Goal: Use online tool/utility: Utilize a website feature to perform a specific function

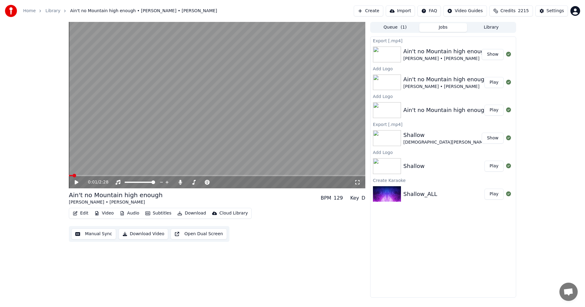
click at [381, 10] on button "Create" at bounding box center [369, 10] width 30 height 11
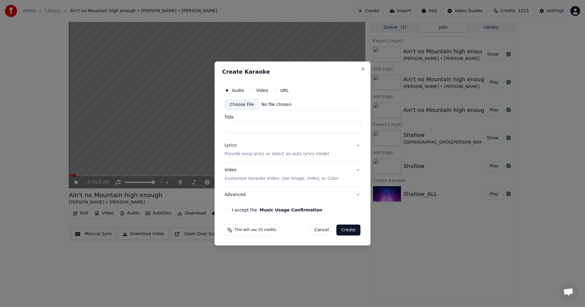
click at [277, 91] on div "URL" at bounding box center [281, 90] width 16 height 5
click at [274, 91] on button "URL" at bounding box center [275, 90] width 5 height 5
click at [269, 105] on input "text" at bounding box center [293, 105] width 136 height 12
paste input "**********"
type input "**********"
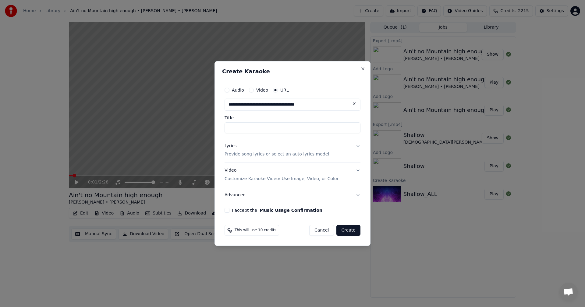
type input "**********"
click at [278, 154] on p "Provide song lyrics or select an auto lyrics model" at bounding box center [277, 155] width 105 height 6
type input "**********"
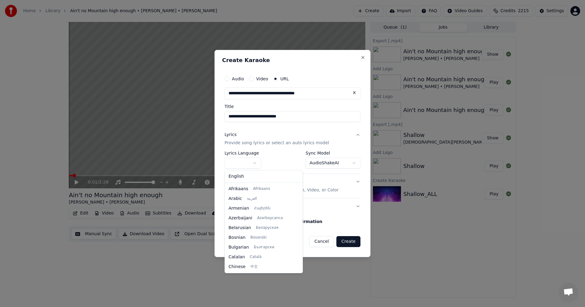
click at [256, 164] on body "**********" at bounding box center [292, 153] width 585 height 307
select select "**"
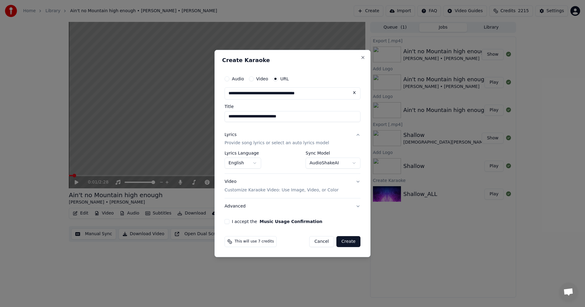
click at [225, 222] on button "I accept the Music Usage Confirmation" at bounding box center [227, 221] width 5 height 5
click at [353, 245] on button "Create" at bounding box center [348, 241] width 24 height 11
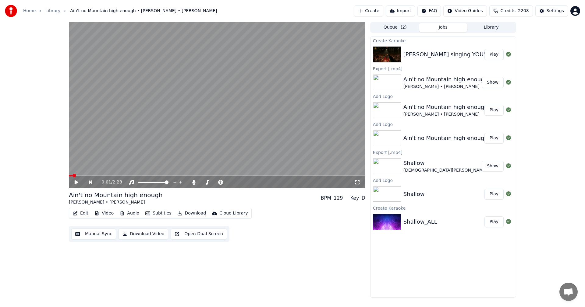
click at [493, 54] on button "Play" at bounding box center [493, 54] width 19 height 11
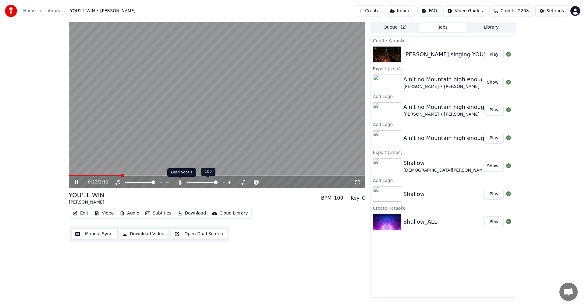
click at [181, 181] on icon at bounding box center [180, 182] width 3 height 5
click at [181, 181] on icon at bounding box center [180, 182] width 6 height 5
click at [179, 182] on icon at bounding box center [180, 182] width 3 height 5
click at [179, 182] on icon at bounding box center [180, 182] width 6 height 5
click at [179, 182] on icon at bounding box center [180, 182] width 3 height 5
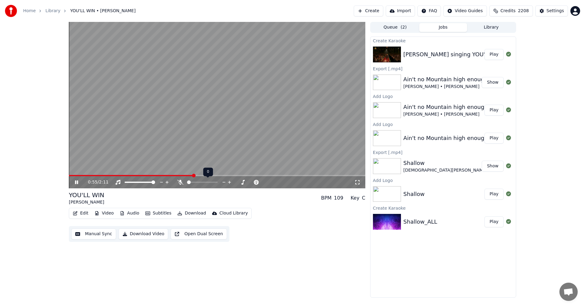
click at [179, 182] on icon at bounding box center [180, 182] width 6 height 5
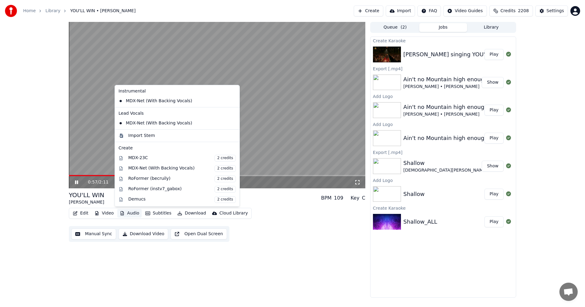
click at [133, 214] on button "Audio" at bounding box center [129, 213] width 24 height 9
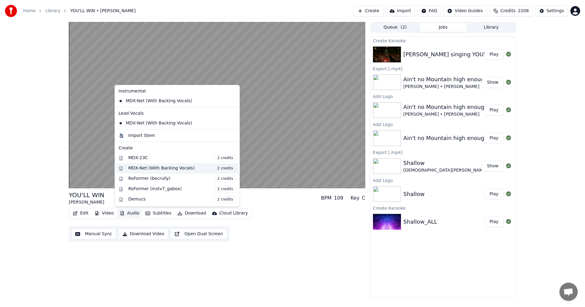
click at [158, 170] on div "MDX-Net (With Backing Vocals) 2 credits" at bounding box center [182, 168] width 108 height 7
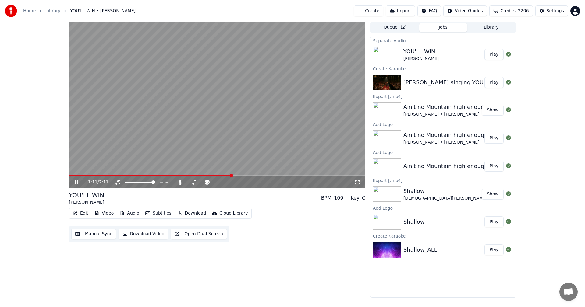
click at [74, 182] on icon at bounding box center [81, 182] width 14 height 5
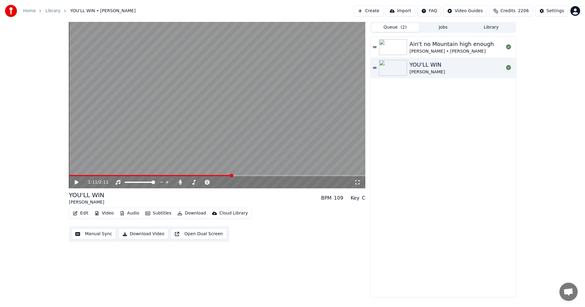
click at [393, 27] on button "Queue ( 2 )" at bounding box center [395, 27] width 48 height 9
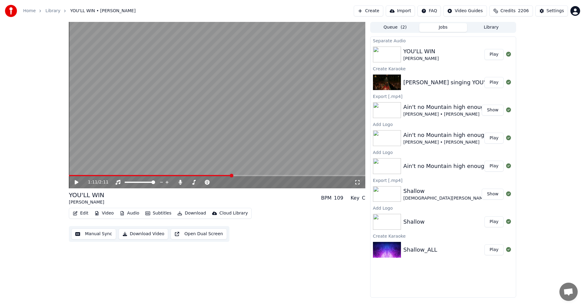
click at [440, 26] on button "Jobs" at bounding box center [443, 27] width 48 height 9
click at [412, 52] on div "YOU'LL WIN" at bounding box center [420, 51] width 35 height 9
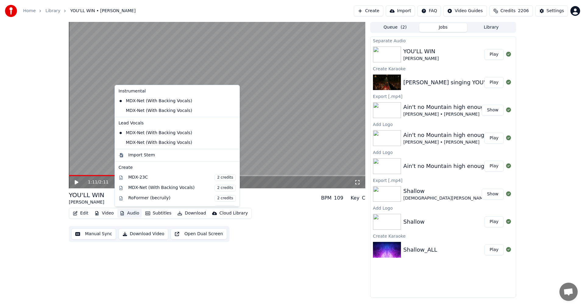
click at [127, 212] on button "Audio" at bounding box center [129, 213] width 24 height 9
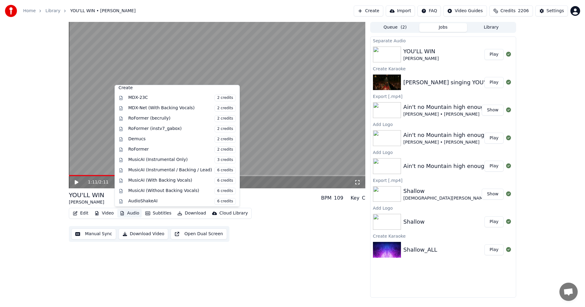
scroll to position [81, 0]
click at [182, 176] on div "MusicAI (With Backing Vocals) 6 credits" at bounding box center [182, 179] width 108 height 7
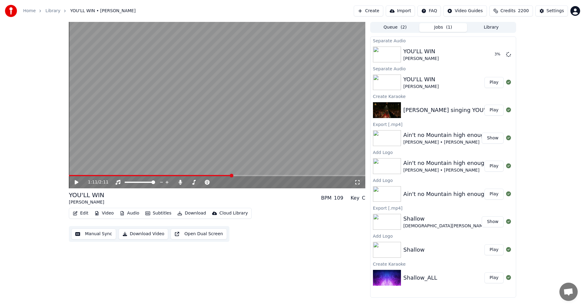
click at [438, 26] on button "Jobs ( 1 )" at bounding box center [443, 27] width 48 height 9
click at [180, 180] on icon at bounding box center [180, 182] width 6 height 5
click at [179, 182] on icon at bounding box center [180, 182] width 6 height 5
click at [179, 182] on icon at bounding box center [180, 182] width 3 height 5
click at [179, 182] on icon at bounding box center [180, 182] width 6 height 5
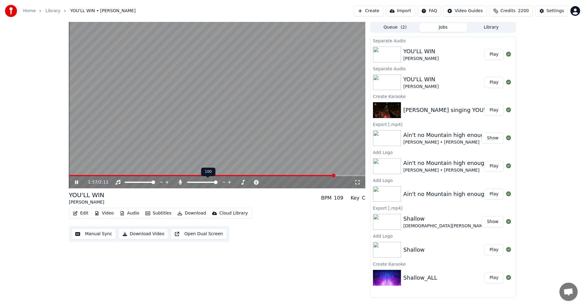
click at [179, 182] on icon at bounding box center [180, 182] width 3 height 5
click at [179, 182] on icon at bounding box center [180, 182] width 6 height 5
click at [75, 183] on icon at bounding box center [81, 182] width 14 height 5
click at [181, 182] on icon at bounding box center [180, 182] width 3 height 5
click at [179, 181] on icon at bounding box center [180, 182] width 6 height 5
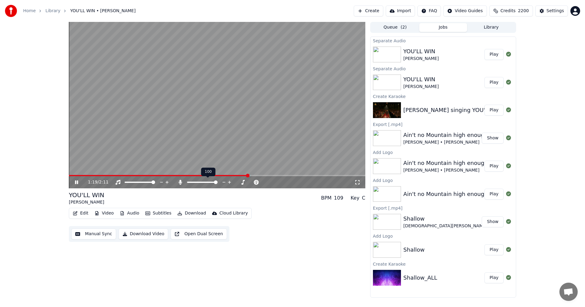
click at [179, 181] on icon at bounding box center [180, 182] width 3 height 5
click at [179, 181] on icon at bounding box center [180, 182] width 6 height 5
click at [179, 181] on icon at bounding box center [180, 182] width 3 height 5
click at [179, 180] on icon at bounding box center [180, 182] width 6 height 5
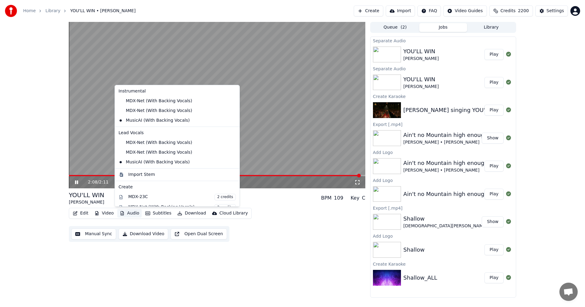
click at [126, 214] on button "Audio" at bounding box center [129, 213] width 24 height 9
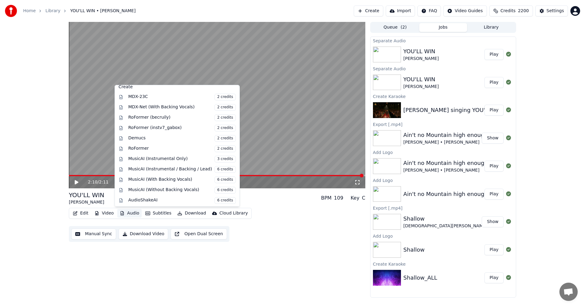
scroll to position [101, 0]
click at [169, 169] on div "MusicAI (Instrumental / Backing / Lead) 6 credits" at bounding box center [182, 169] width 108 height 7
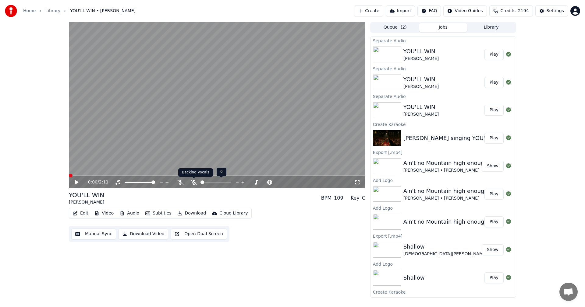
click at [196, 183] on icon at bounding box center [194, 182] width 6 height 5
click at [75, 183] on icon at bounding box center [77, 182] width 4 height 4
click at [181, 182] on icon at bounding box center [180, 182] width 6 height 5
click at [181, 182] on icon at bounding box center [180, 182] width 3 height 5
click at [231, 184] on span at bounding box center [229, 183] width 4 height 4
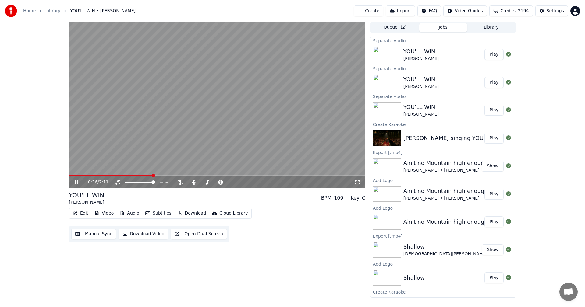
click at [128, 214] on button "Audio" at bounding box center [129, 213] width 24 height 9
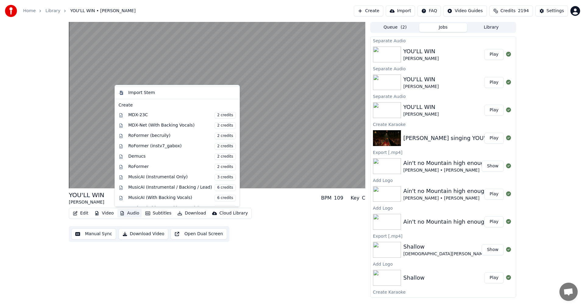
scroll to position [143, 0]
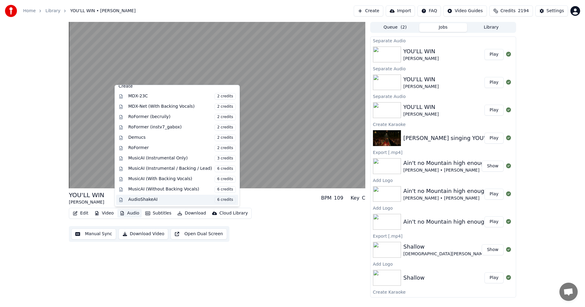
click at [146, 200] on div "AudioShakeAI 6 credits" at bounding box center [182, 200] width 108 height 7
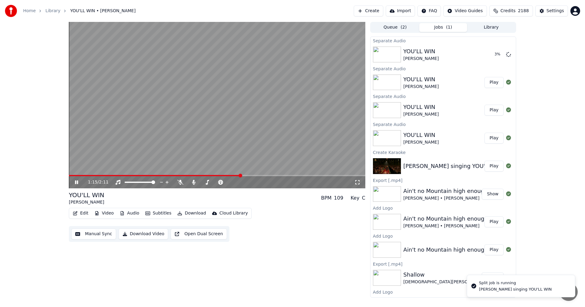
click at [75, 183] on icon at bounding box center [81, 182] width 14 height 5
drag, startPoint x: 155, startPoint y: 181, endPoint x: 145, endPoint y: 181, distance: 10.1
click at [145, 181] on div at bounding box center [145, 182] width 49 height 6
click at [120, 181] on icon at bounding box center [117, 182] width 5 height 5
click at [76, 182] on icon at bounding box center [77, 182] width 4 height 4
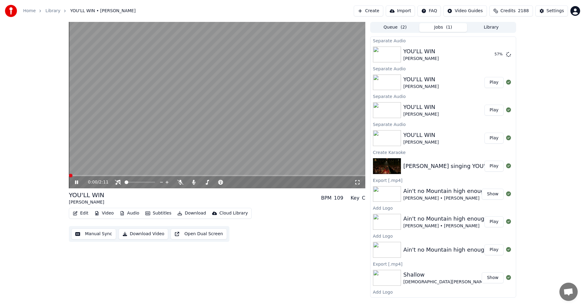
click at [69, 174] on span at bounding box center [71, 176] width 4 height 4
click at [180, 183] on icon at bounding box center [180, 182] width 6 height 5
click at [193, 181] on icon at bounding box center [193, 182] width 3 height 5
click at [117, 179] on span at bounding box center [117, 178] width 3 height 3
click at [116, 185] on icon at bounding box center [118, 182] width 6 height 5
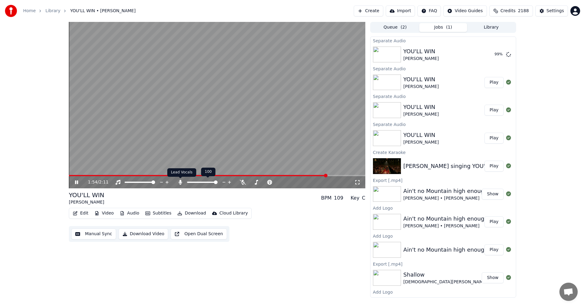
click at [181, 181] on icon at bounding box center [180, 182] width 6 height 5
click at [75, 179] on div "2:10 / 2:11" at bounding box center [217, 182] width 296 height 12
click at [75, 176] on span at bounding box center [72, 175] width 7 height 1
click at [75, 183] on icon at bounding box center [81, 182] width 14 height 5
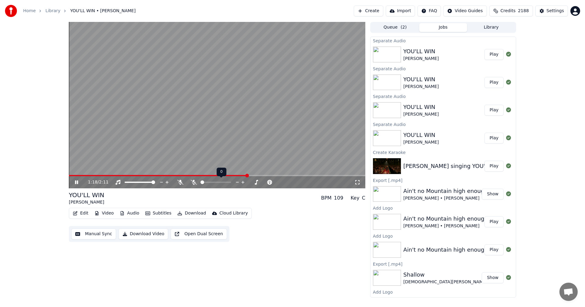
click at [193, 182] on icon at bounding box center [194, 182] width 6 height 5
click at [180, 182] on icon at bounding box center [180, 182] width 6 height 5
click at [193, 182] on icon at bounding box center [194, 182] width 6 height 5
click at [385, 165] on img at bounding box center [387, 166] width 28 height 16
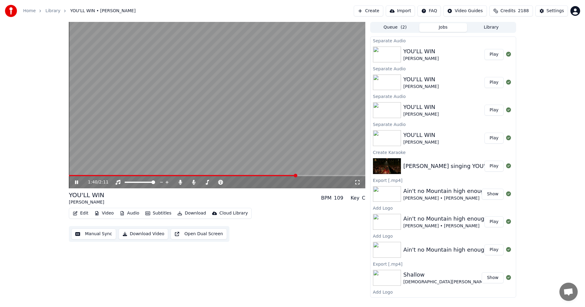
click at [77, 183] on icon at bounding box center [81, 182] width 14 height 5
click at [490, 167] on button "Play" at bounding box center [493, 166] width 19 height 11
click at [129, 212] on button "Audio" at bounding box center [129, 213] width 24 height 9
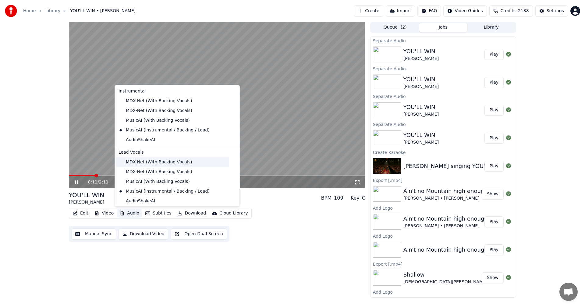
click at [137, 166] on div "MDX-Net (With Backing Vocals)" at bounding box center [172, 163] width 113 height 10
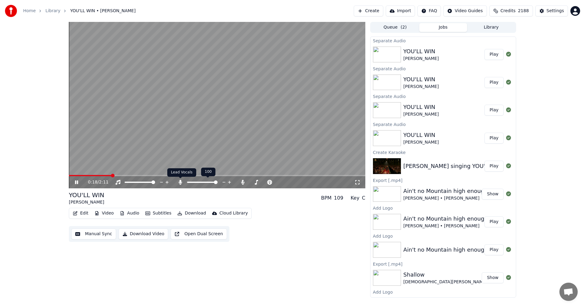
click at [179, 183] on icon at bounding box center [180, 182] width 6 height 5
click at [193, 179] on span at bounding box center [193, 178] width 3 height 3
click at [193, 183] on icon at bounding box center [193, 182] width 3 height 5
click at [194, 181] on icon at bounding box center [194, 182] width 6 height 5
click at [180, 181] on icon at bounding box center [180, 182] width 6 height 5
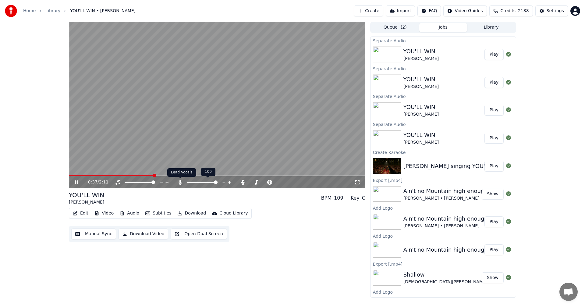
click at [179, 182] on icon at bounding box center [180, 182] width 6 height 5
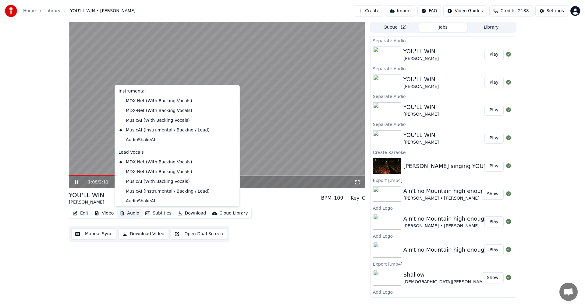
click at [129, 212] on button "Audio" at bounding box center [129, 213] width 24 height 9
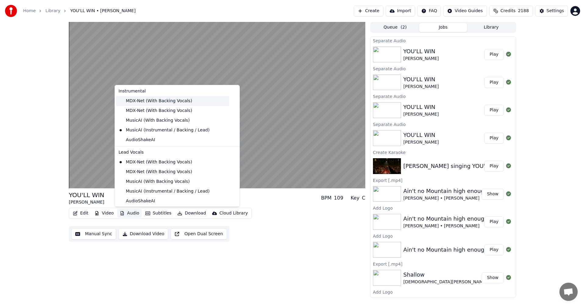
click at [133, 100] on div "MDX-Net (With Backing Vocals)" at bounding box center [172, 101] width 113 height 10
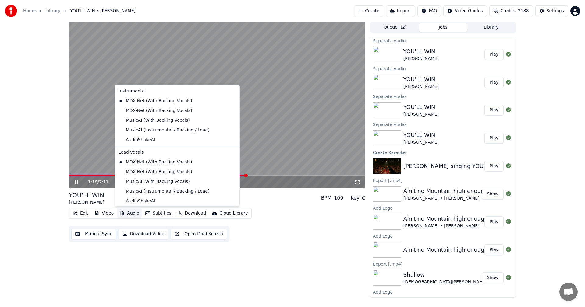
click at [130, 211] on button "Audio" at bounding box center [129, 213] width 24 height 9
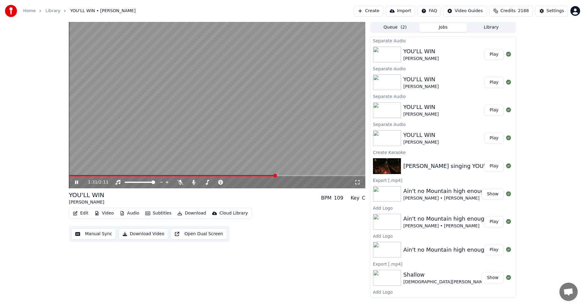
click at [55, 66] on div "1:31 / 2:11 YOU'LL WIN [PERSON_NAME] BPM 109 Key C Edit Video Audio Subtitles D…" at bounding box center [292, 160] width 585 height 276
click at [181, 184] on icon at bounding box center [180, 182] width 6 height 5
click at [181, 184] on icon at bounding box center [180, 182] width 3 height 5
